Goal: Task Accomplishment & Management: Manage account settings

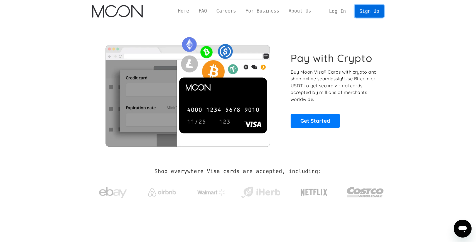
click at [375, 17] on link "Sign Up" at bounding box center [369, 11] width 29 height 13
click at [341, 12] on link "Log In" at bounding box center [337, 11] width 26 height 12
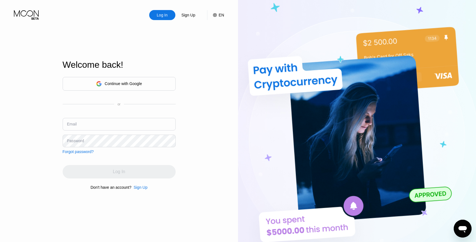
click at [152, 86] on div "Continue with Google" at bounding box center [119, 84] width 113 height 14
